Goal: Check status: Check status

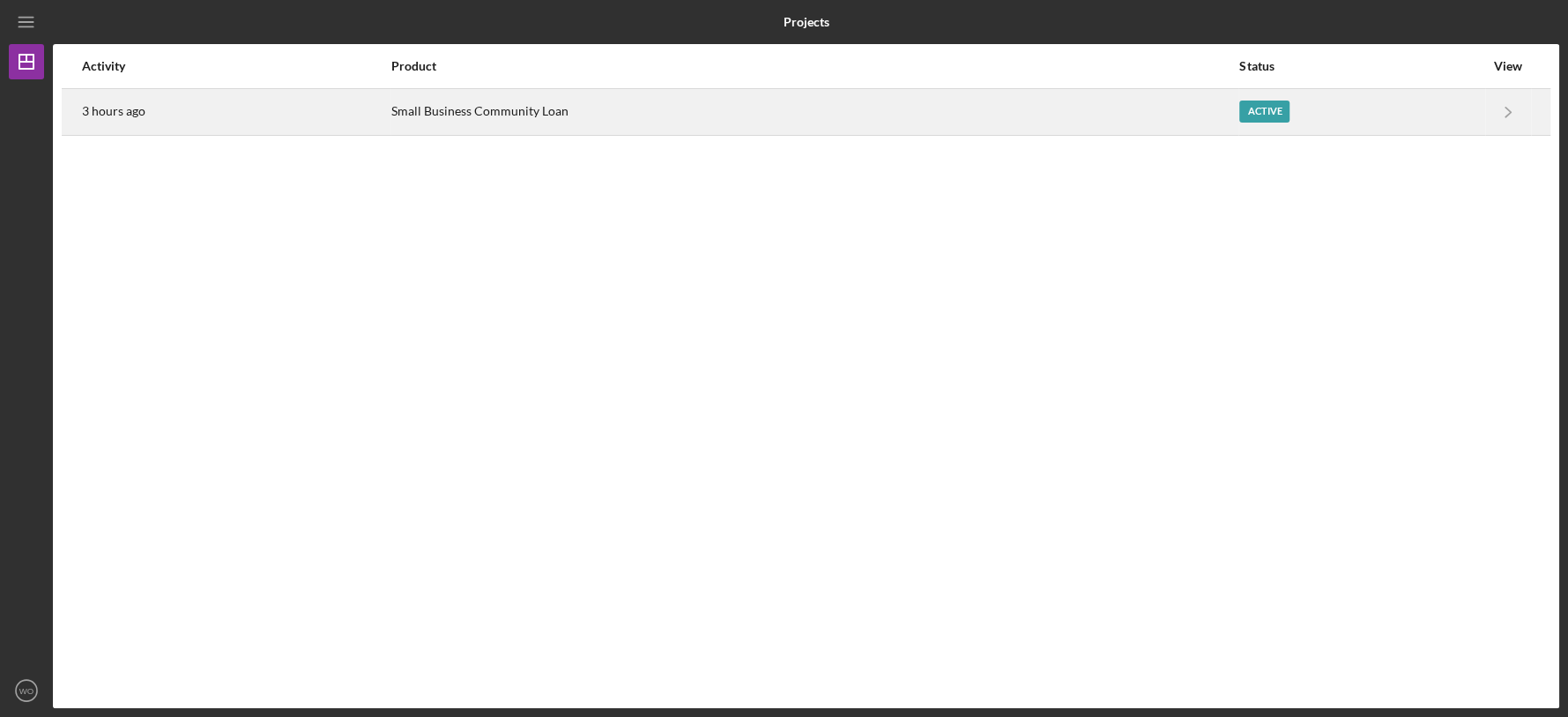
click at [1062, 115] on div "Small Business Community Loan" at bounding box center [814, 112] width 846 height 44
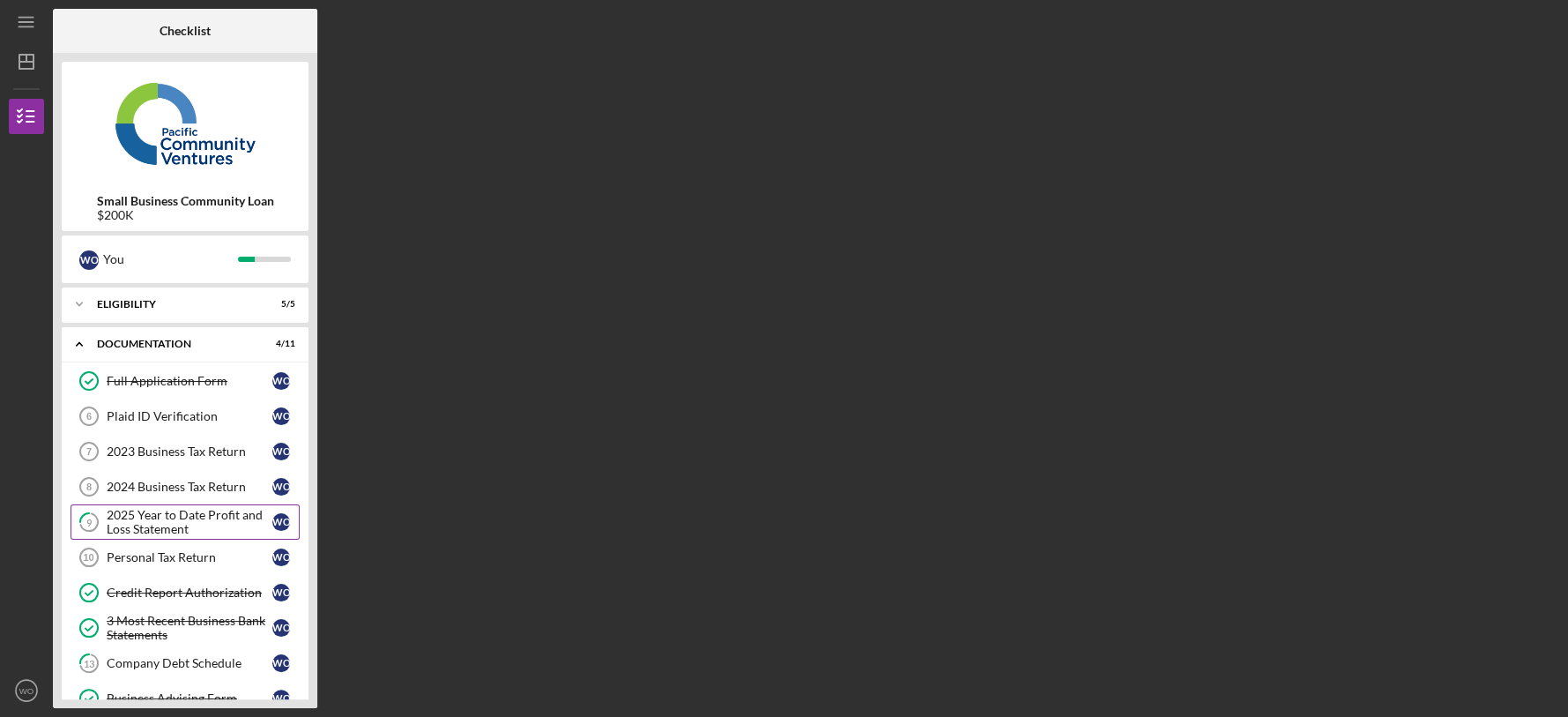
click at [244, 519] on div "2025 Year to Date Profit and Loss Statement" at bounding box center [189, 522] width 165 height 29
